Goal: Find specific page/section: Find specific page/section

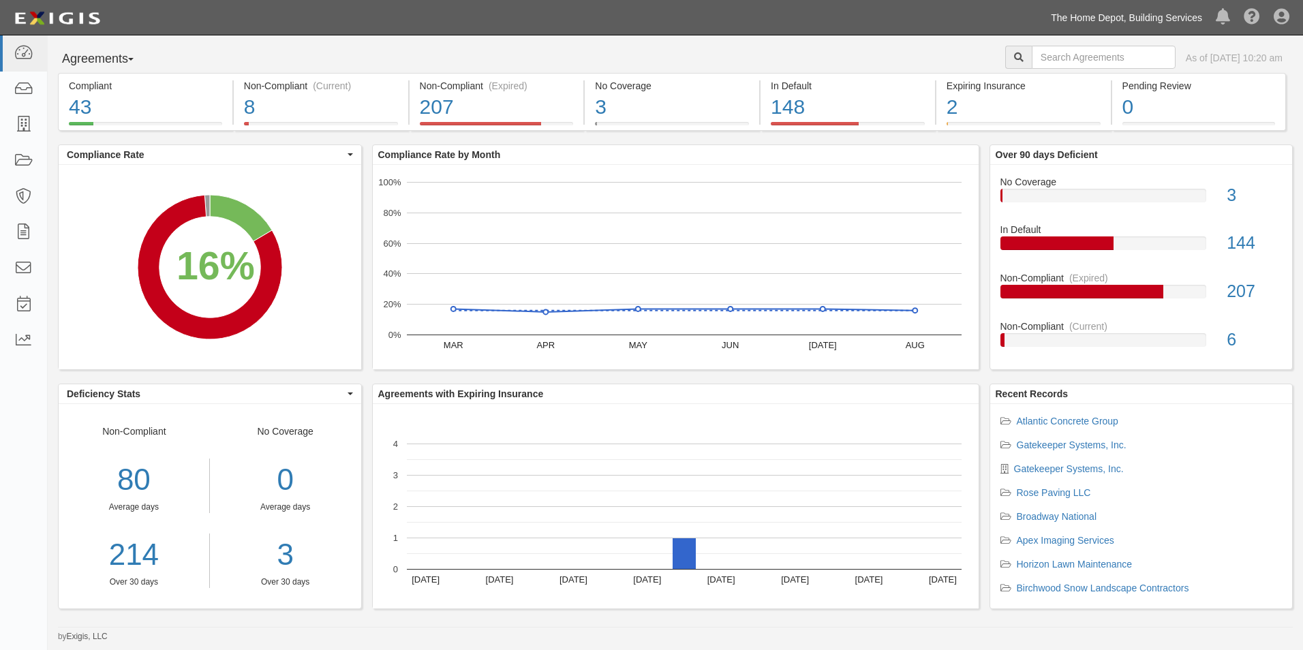
click at [1081, 12] on link "The Home Depot, Building Services" at bounding box center [1126, 17] width 165 height 27
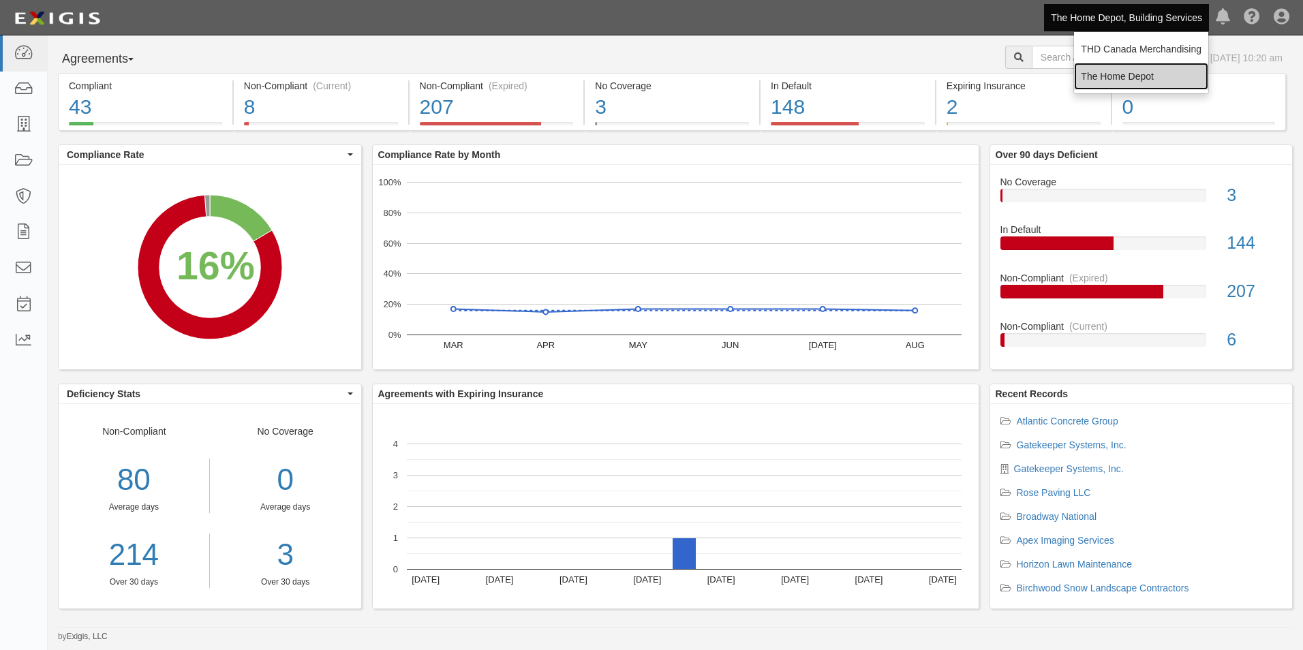
click at [1100, 78] on link "The Home Depot" at bounding box center [1141, 76] width 134 height 27
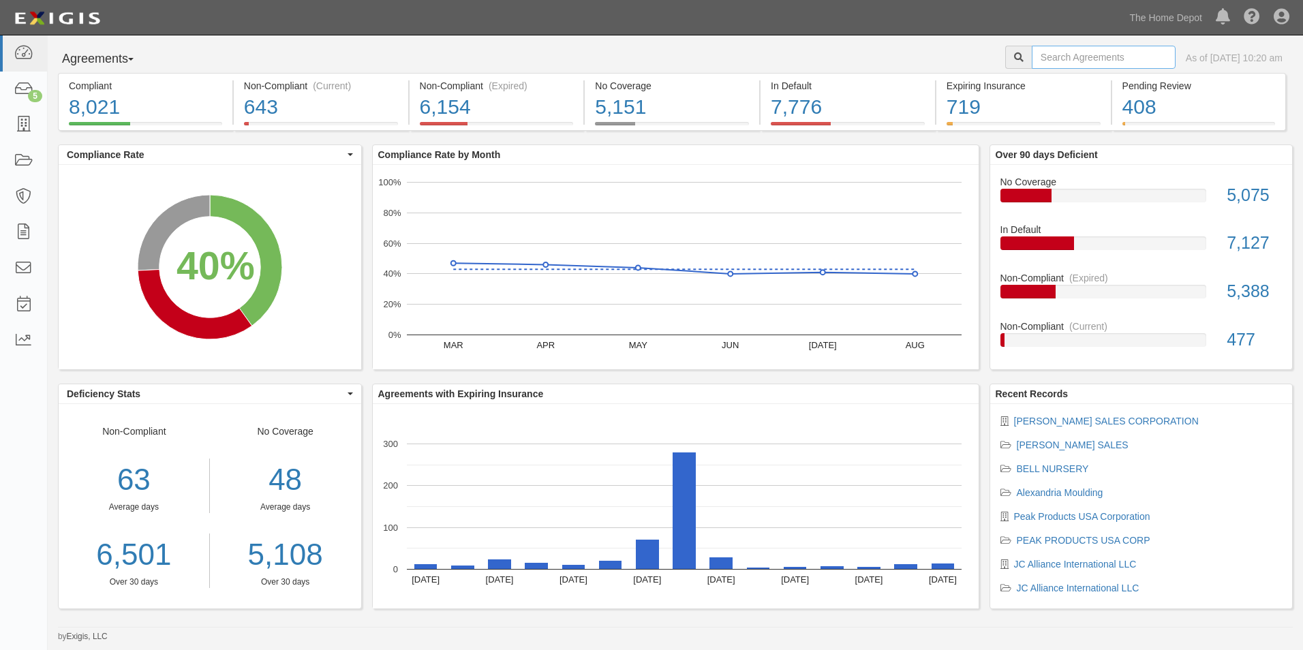
click at [1064, 61] on input "text" at bounding box center [1104, 57] width 144 height 23
type input "the mosack group"
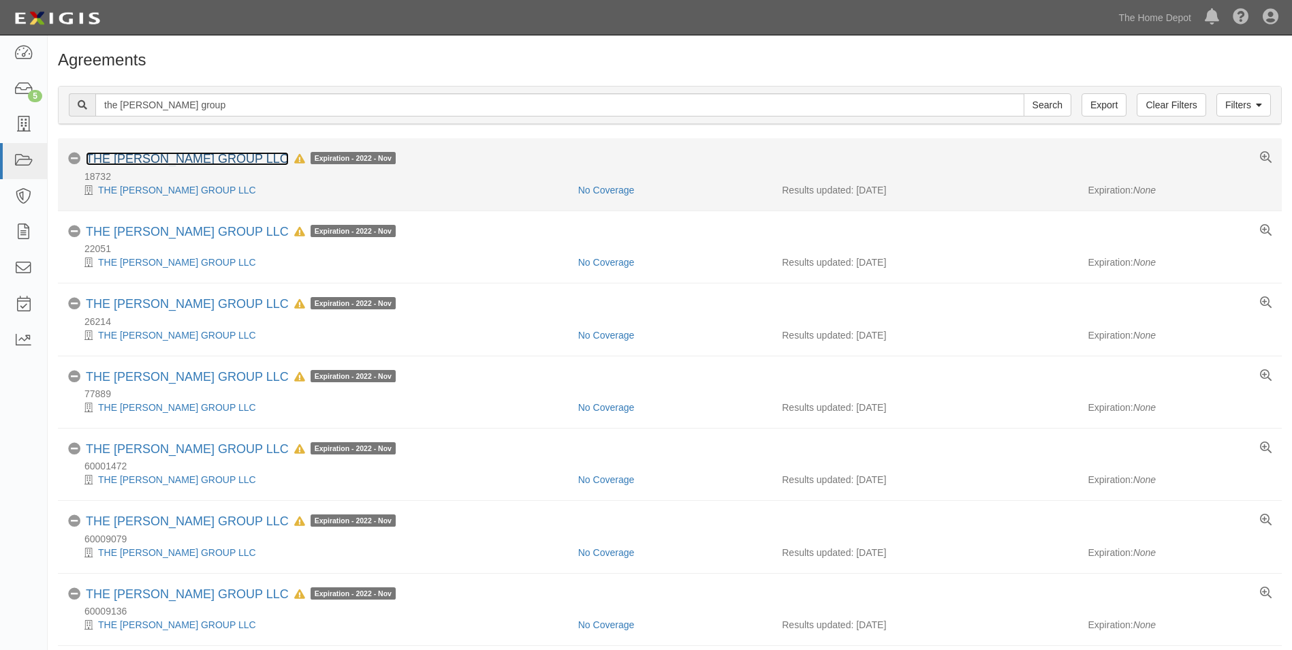
click at [168, 158] on link "THE MOSACK GROUP LLC" at bounding box center [187, 159] width 203 height 14
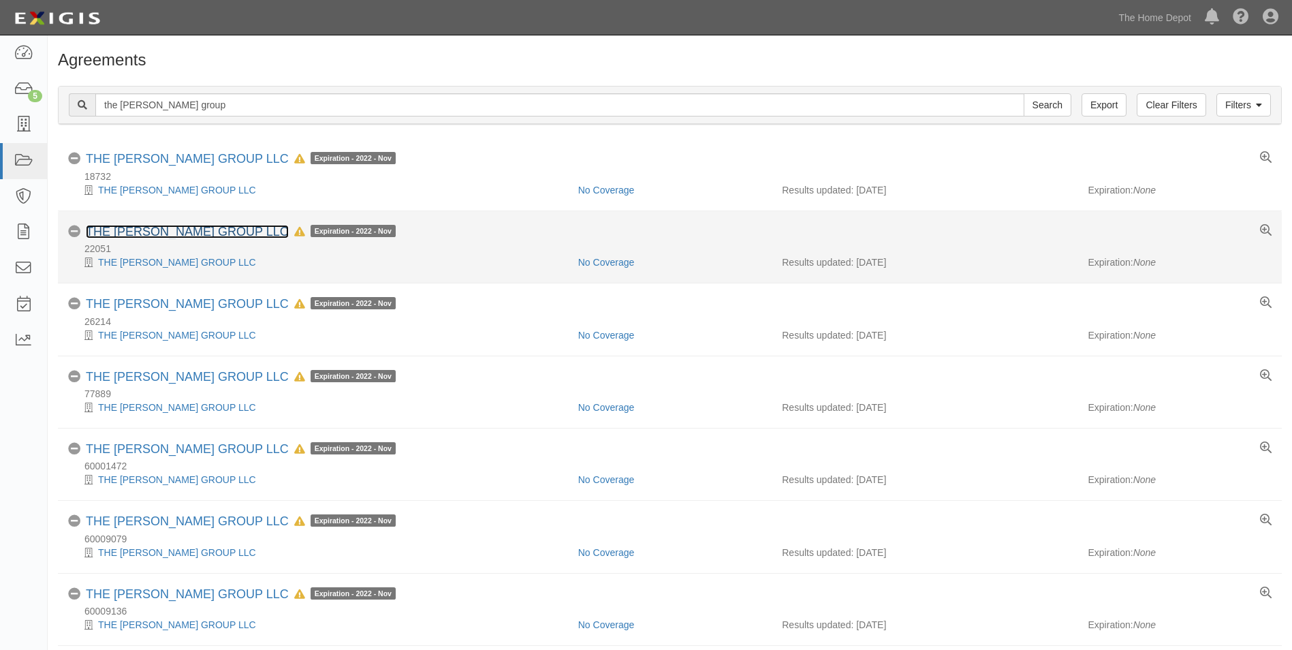
click at [189, 233] on link "THE [PERSON_NAME] GROUP LLC" at bounding box center [187, 232] width 203 height 14
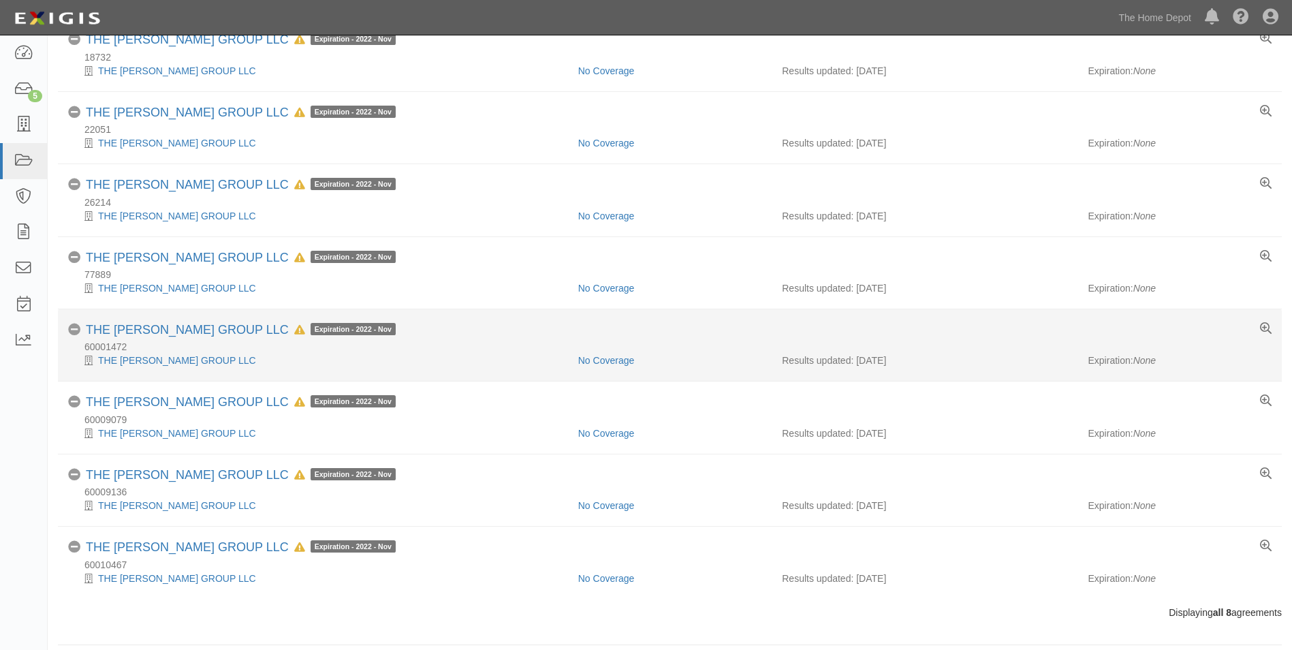
scroll to position [129, 0]
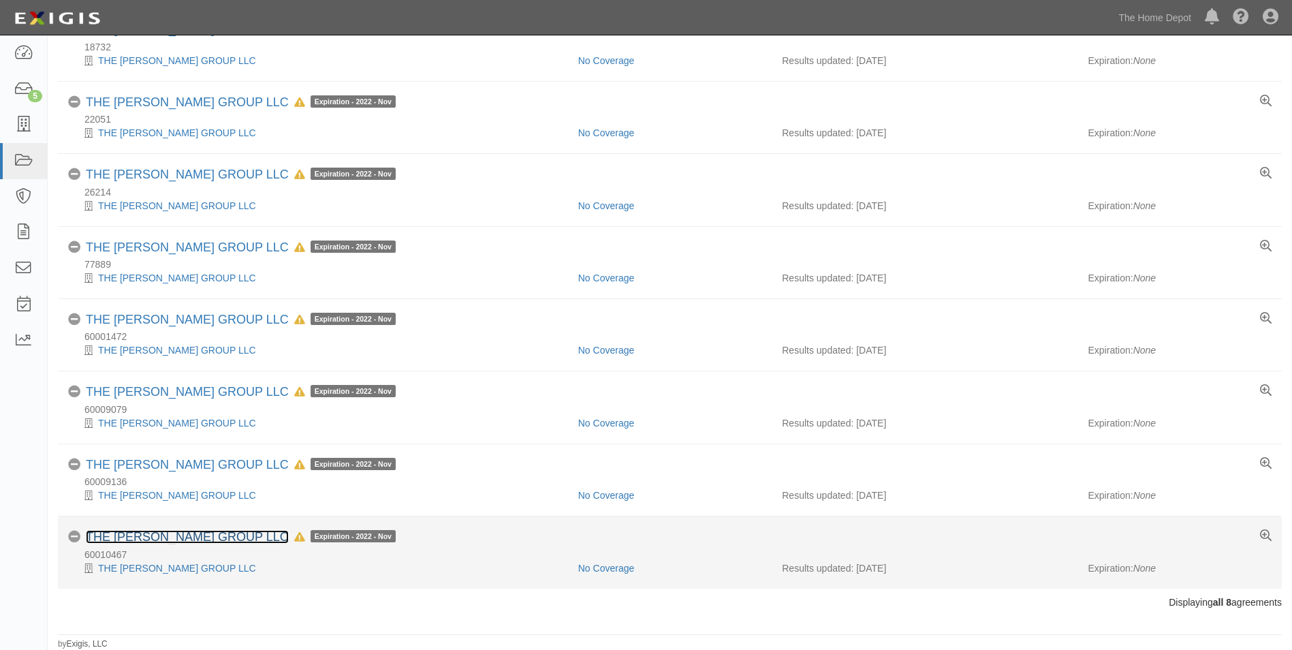
click at [196, 535] on link "THE [PERSON_NAME] GROUP LLC" at bounding box center [187, 537] width 203 height 14
